Goal: Task Accomplishment & Management: Manage account settings

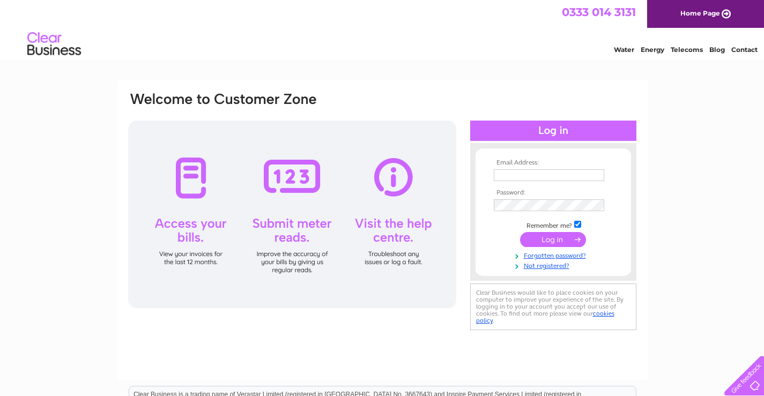
type input "auchencairngarage@gmail.com"
click at [562, 239] on input "submit" at bounding box center [553, 239] width 66 height 15
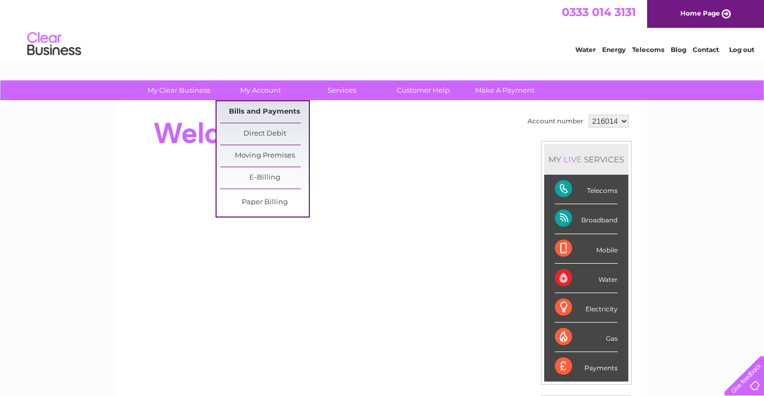
click at [261, 114] on link "Bills and Payments" at bounding box center [264, 111] width 88 height 21
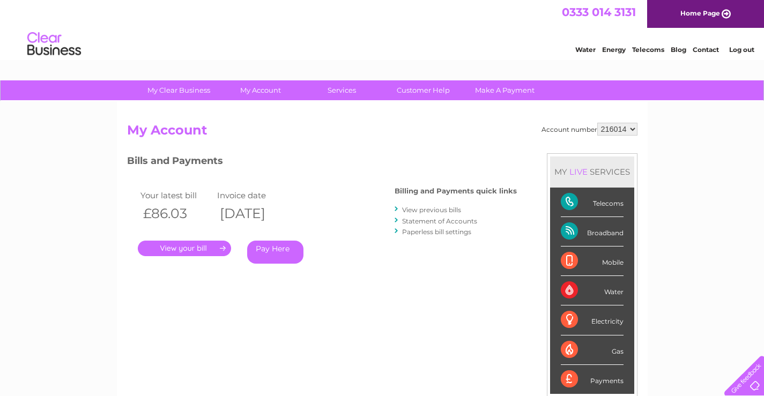
click at [204, 247] on link "." at bounding box center [184, 249] width 93 height 16
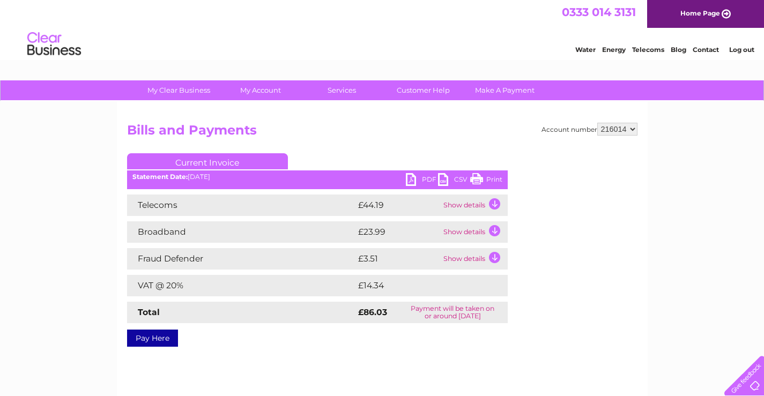
click at [404, 177] on div "Statement Date: 09/10/2025" at bounding box center [317, 177] width 381 height 8
click at [408, 179] on link "PDF" at bounding box center [422, 181] width 32 height 16
click at [70, 202] on div "My Clear Business Login Details My Details My Preferences Link Account My Accou…" at bounding box center [382, 332] width 764 height 505
click at [64, 149] on div "My Clear Business Login Details My Details My Preferences Link Account My Accou…" at bounding box center [382, 332] width 764 height 505
